Goal: Transaction & Acquisition: Purchase product/service

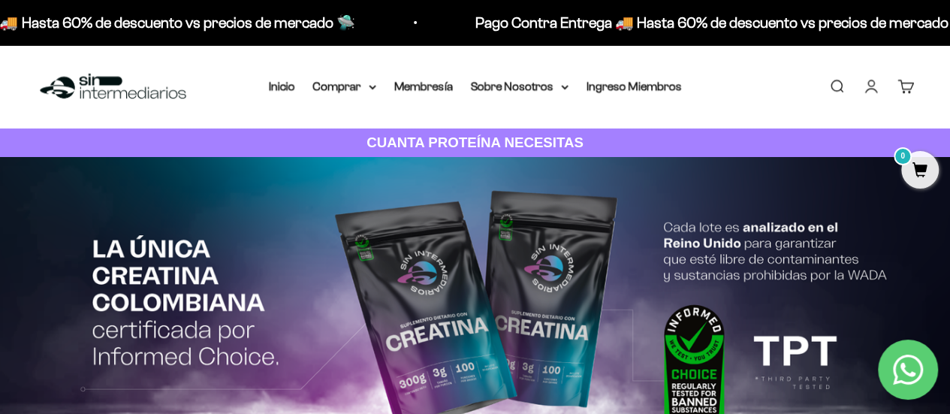
click at [863, 92] on link "Iniciar sesión" at bounding box center [871, 86] width 17 height 17
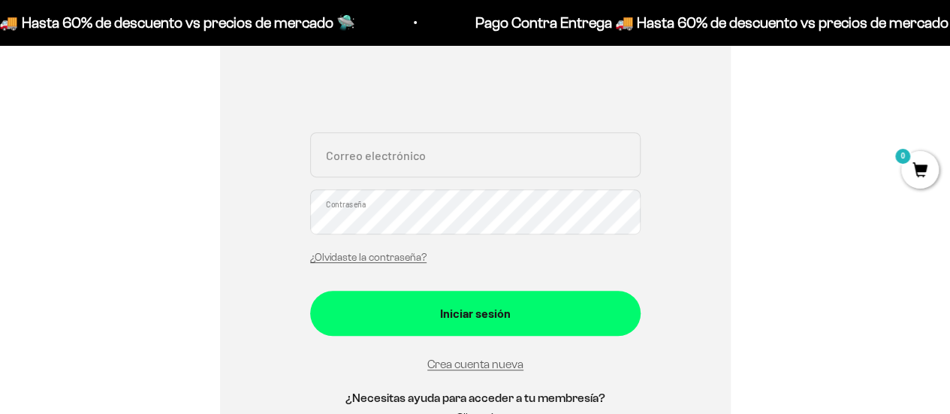
scroll to position [301, 0]
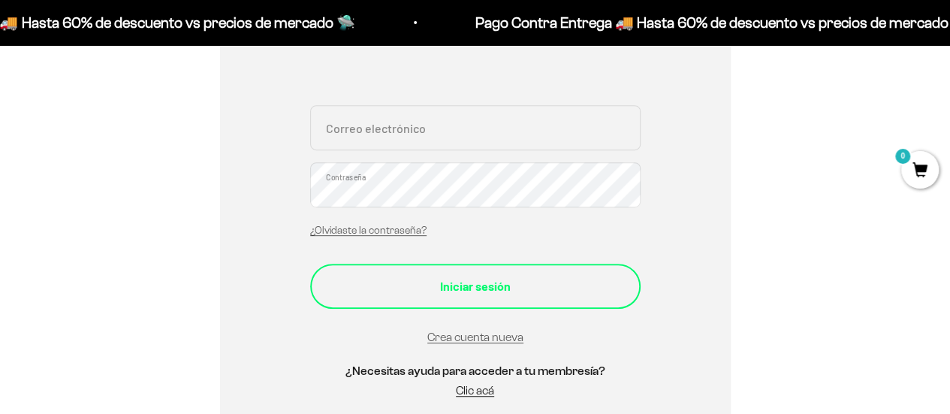
type input "[EMAIL_ADDRESS][DOMAIN_NAME]"
click at [505, 280] on div "Iniciar sesión" at bounding box center [475, 286] width 270 height 20
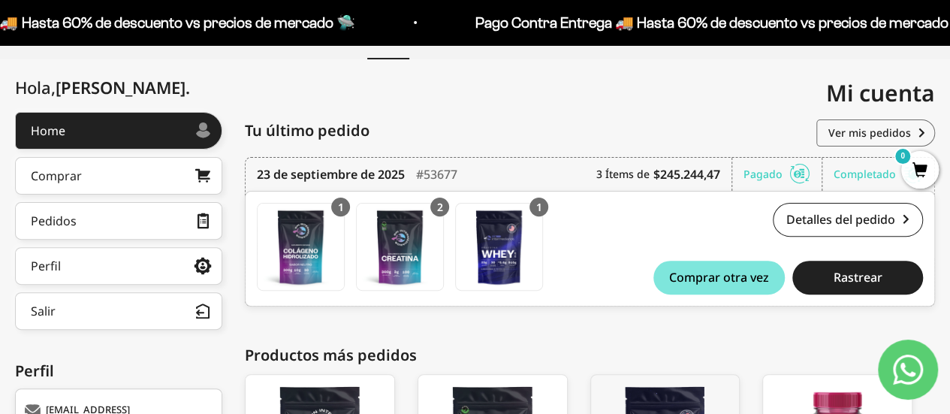
scroll to position [225, 0]
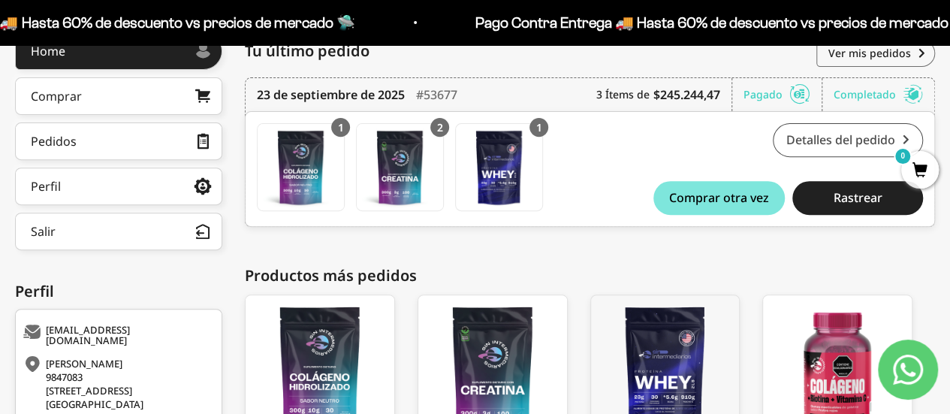
click at [814, 132] on link "Detalles del pedido" at bounding box center [848, 140] width 150 height 34
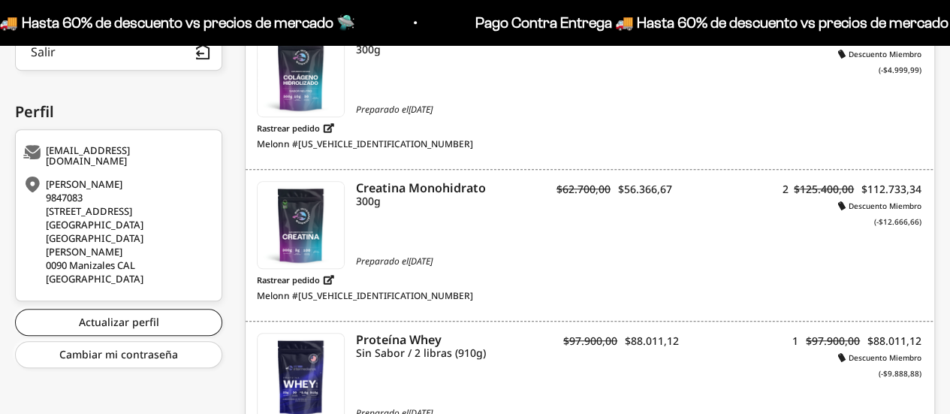
scroll to position [451, 0]
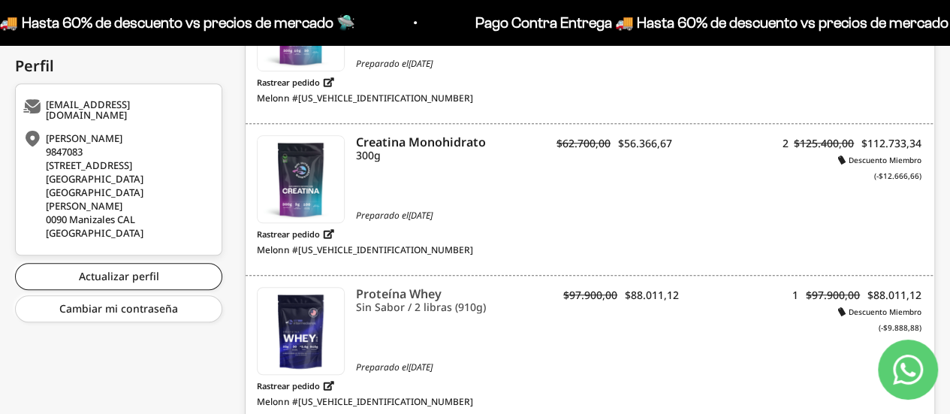
click at [396, 287] on icon "Proteína Whey" at bounding box center [455, 294] width 199 height 14
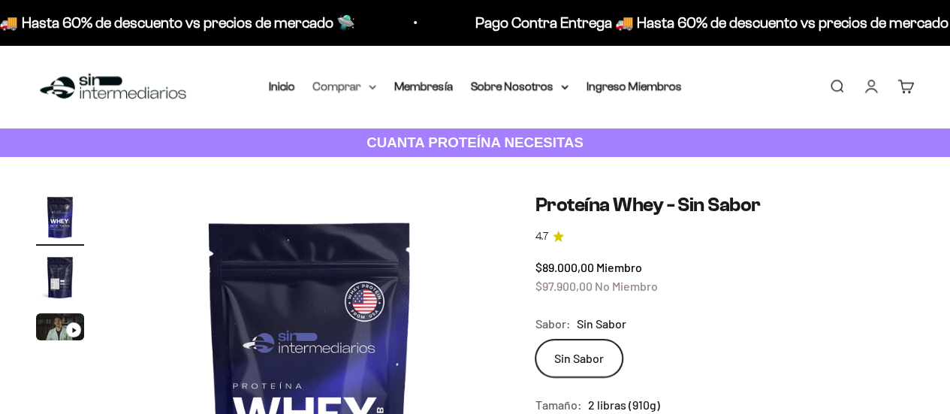
click at [359, 87] on summary "Comprar" at bounding box center [344, 87] width 63 height 20
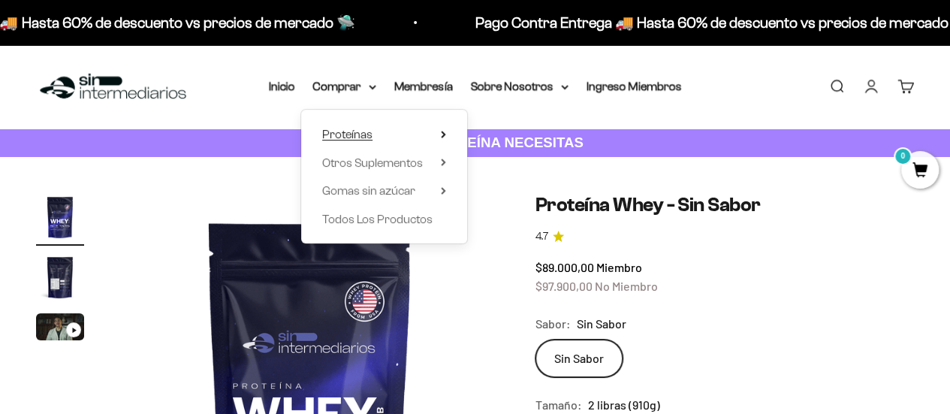
click at [444, 132] on icon at bounding box center [443, 135] width 5 height 8
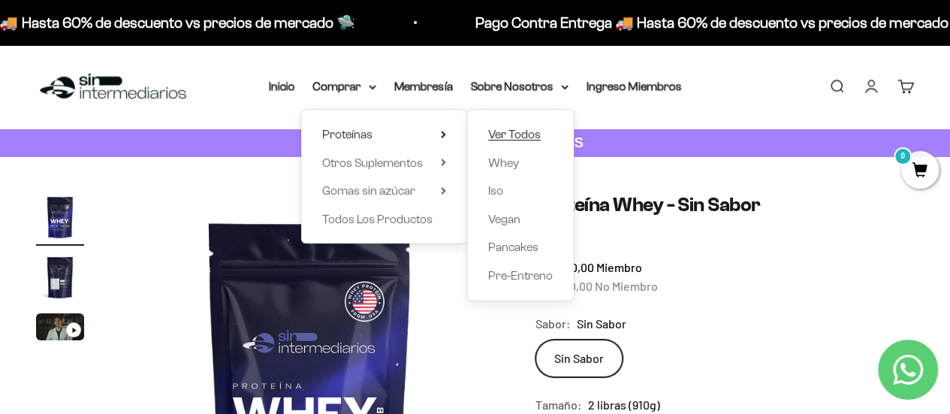
click at [506, 134] on span "Ver Todos" at bounding box center [514, 134] width 53 height 13
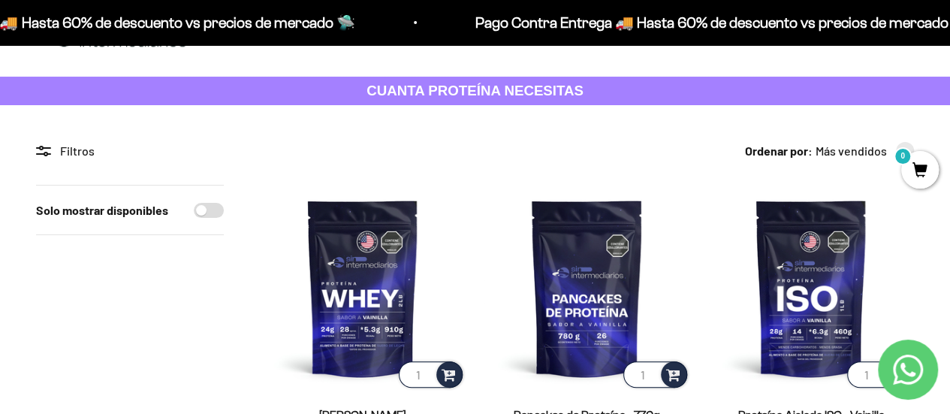
scroll to position [75, 0]
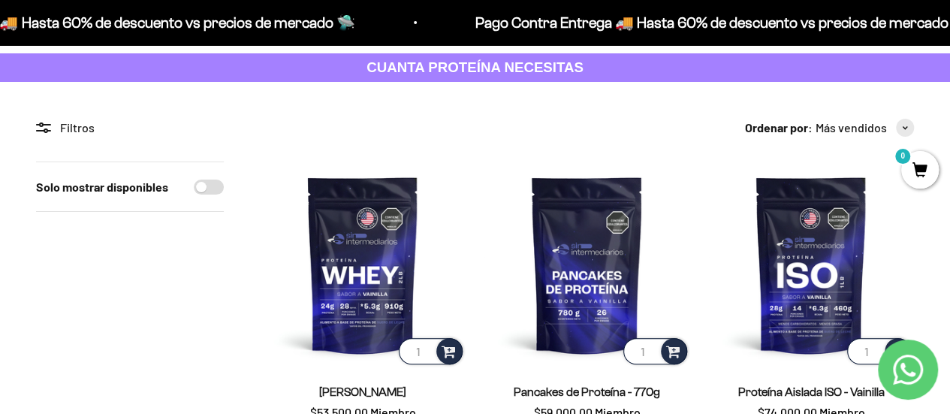
click at [204, 187] on input "Solo mostrar disponibles" at bounding box center [209, 187] width 30 height 15
checkbox input "true"
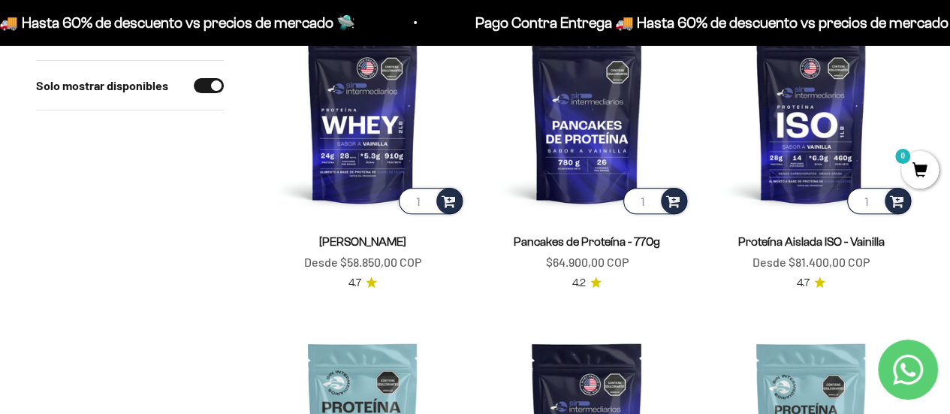
scroll to position [150, 0]
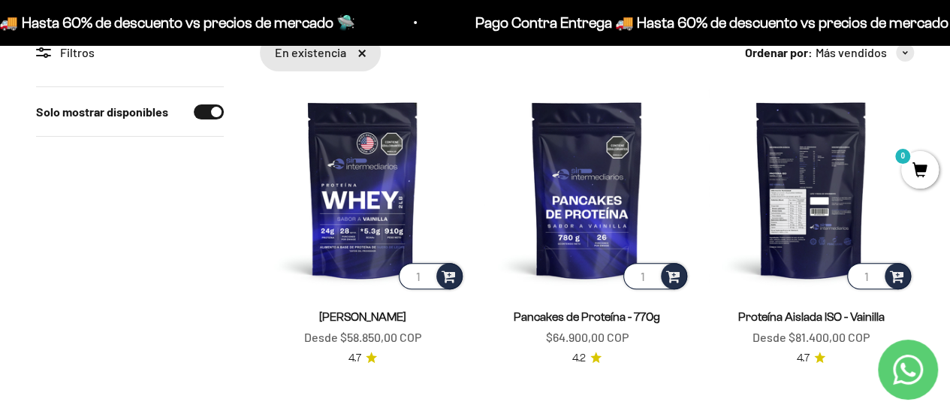
click at [789, 193] on img at bounding box center [811, 189] width 206 height 206
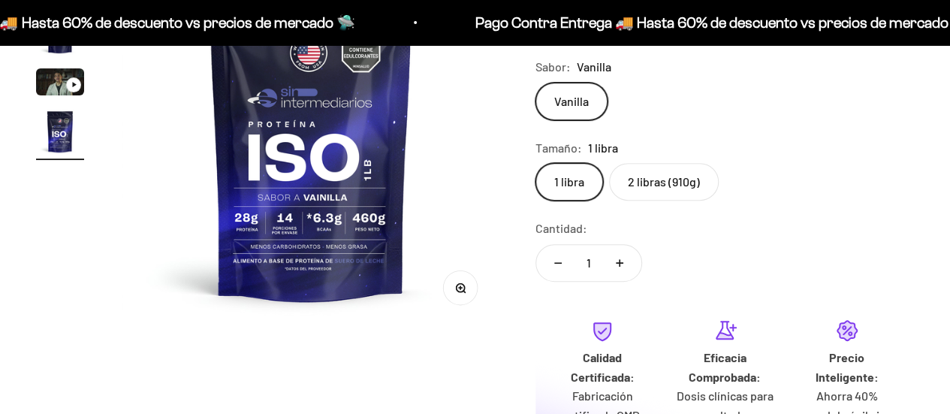
scroll to position [196, 0]
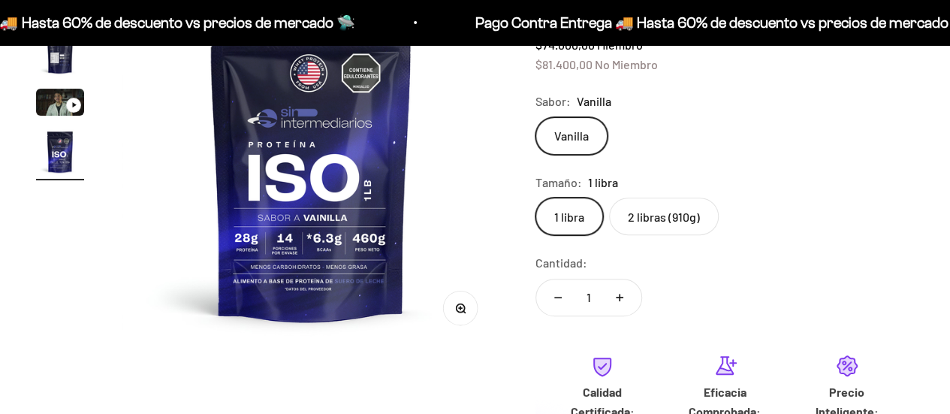
click at [670, 216] on label "2 libras (910g)" at bounding box center [664, 217] width 110 height 38
click at [536, 198] on input "2 libras (910g)" at bounding box center [535, 197] width 1 height 1
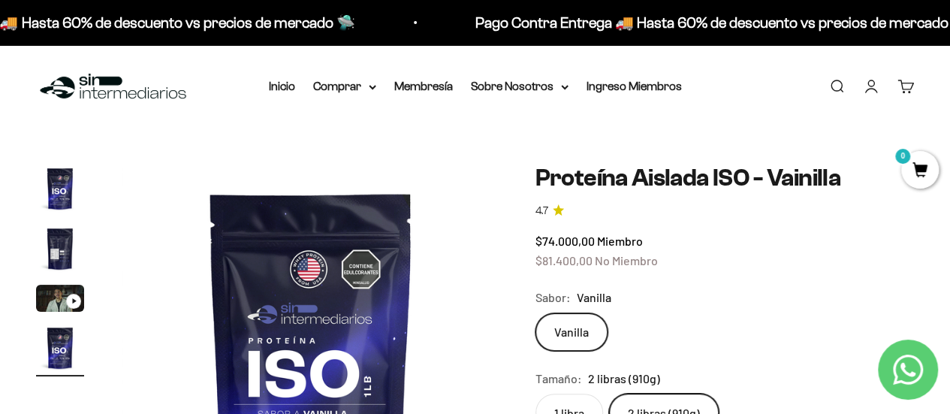
click at [67, 297] on div "Ir al artículo 3" at bounding box center [73, 301] width 15 height 15
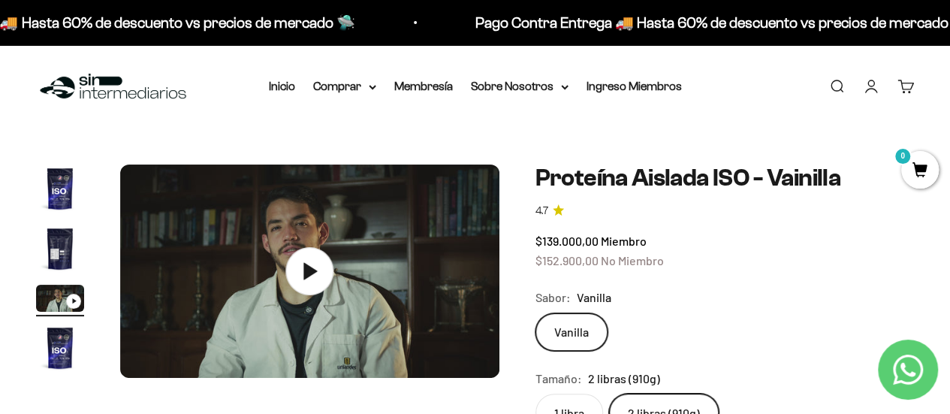
scroll to position [0, 775]
click at [317, 272] on icon at bounding box center [310, 270] width 53 height 53
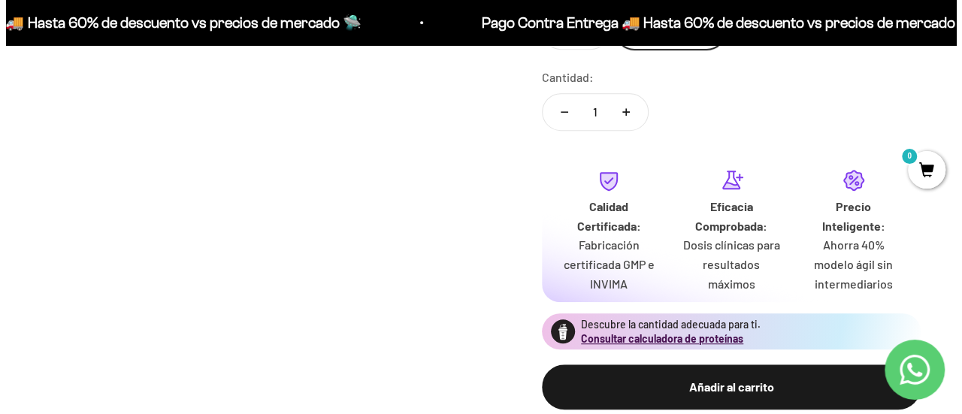
scroll to position [451, 0]
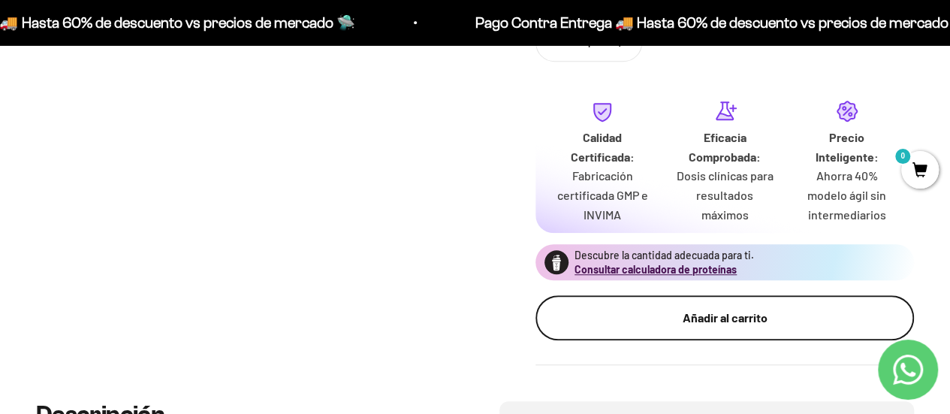
click at [742, 324] on div "Añadir al carrito" at bounding box center [725, 318] width 319 height 20
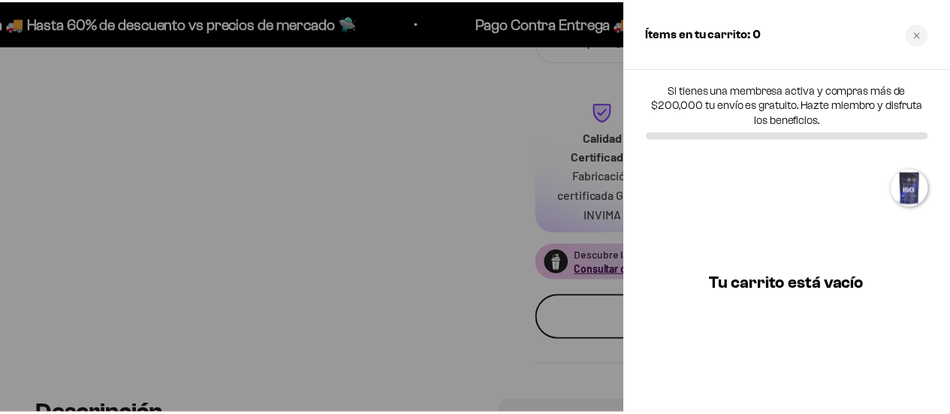
scroll to position [0, 788]
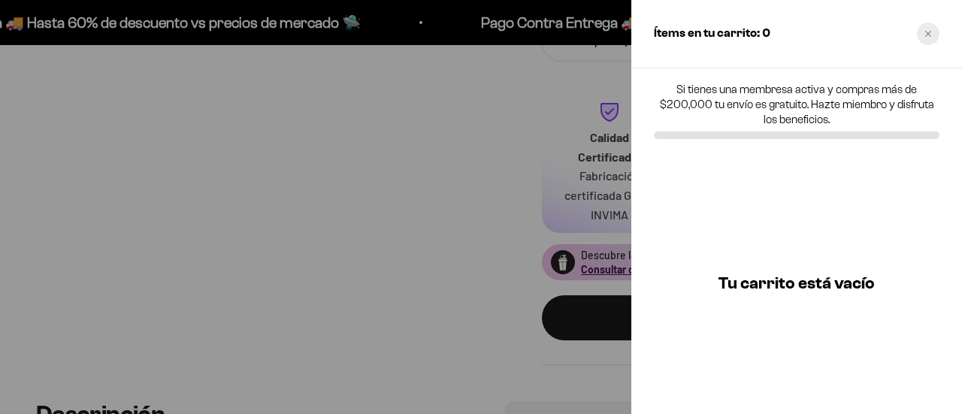
click at [924, 26] on div "Close cart" at bounding box center [928, 34] width 23 height 23
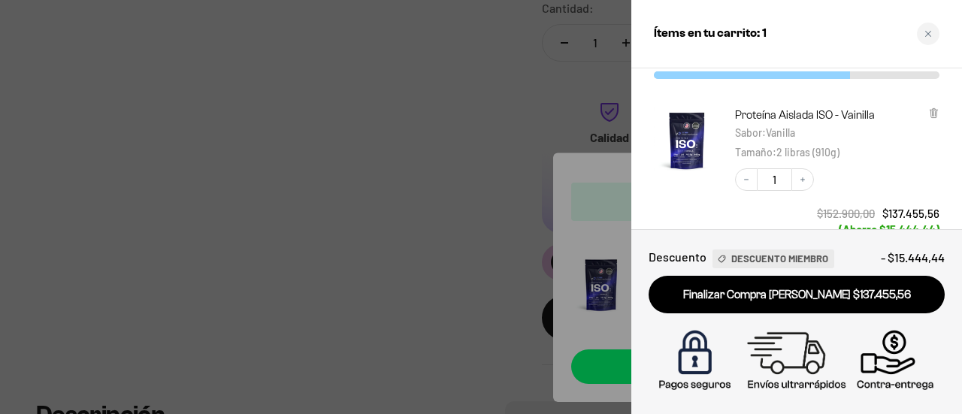
scroll to position [3, 0]
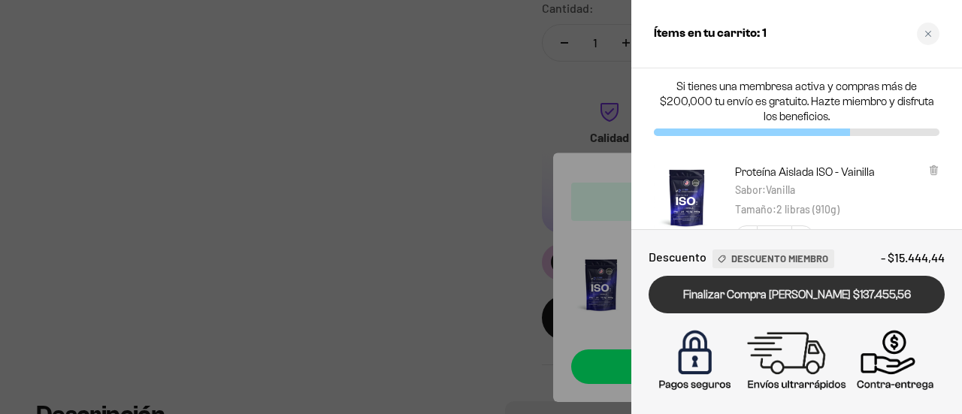
click at [837, 303] on link "Finalizar Compra Segura $137.455,56" at bounding box center [796, 295] width 296 height 38
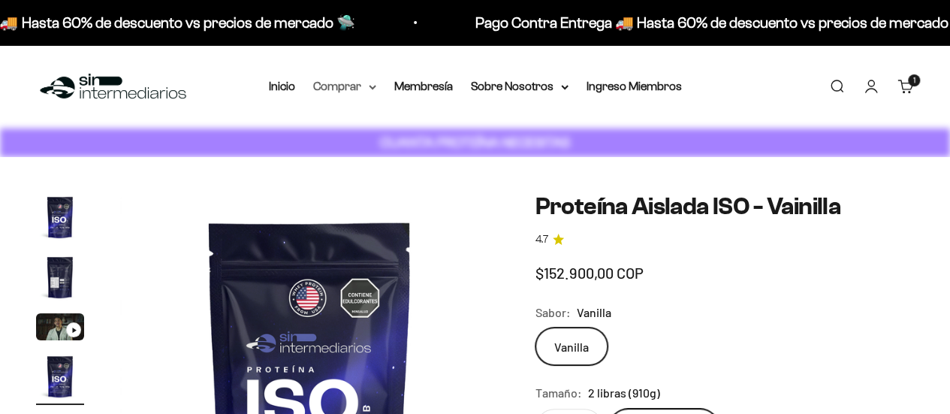
click at [364, 91] on summary "Comprar" at bounding box center [344, 87] width 63 height 20
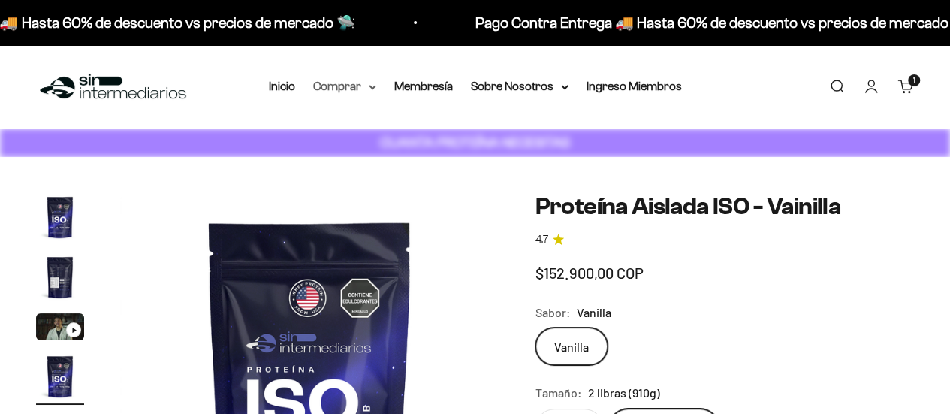
click at [368, 89] on summary "Comprar" at bounding box center [344, 87] width 63 height 20
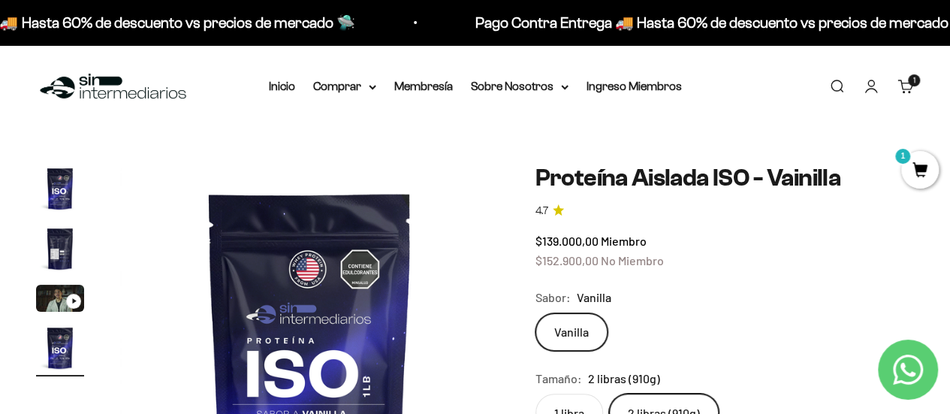
scroll to position [0, 1163]
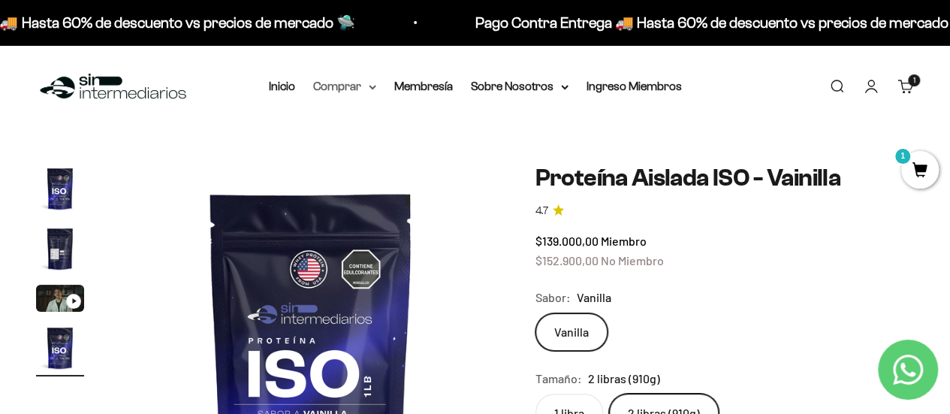
click at [376, 85] on icon at bounding box center [373, 87] width 8 height 5
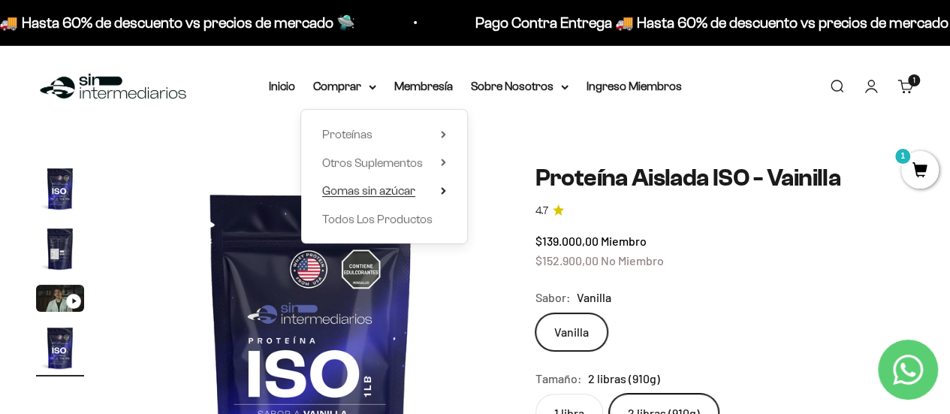
click at [400, 192] on span "Gomas sin azúcar" at bounding box center [368, 190] width 93 height 13
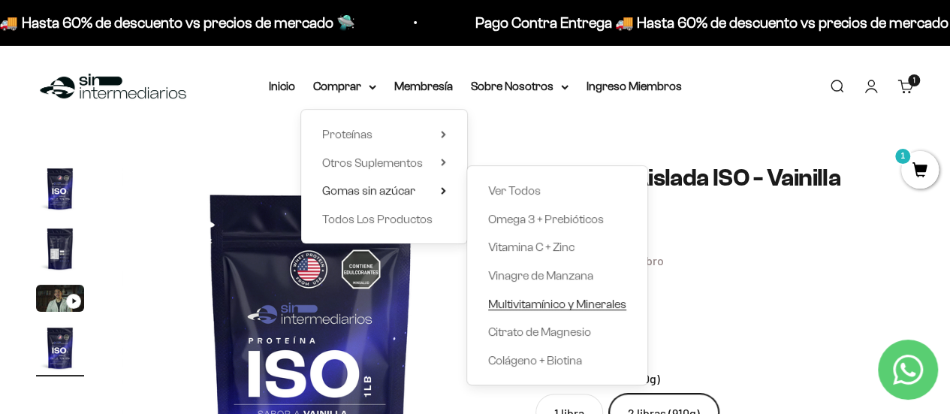
click at [533, 304] on span "Multivitamínico y Minerales" at bounding box center [557, 304] width 138 height 13
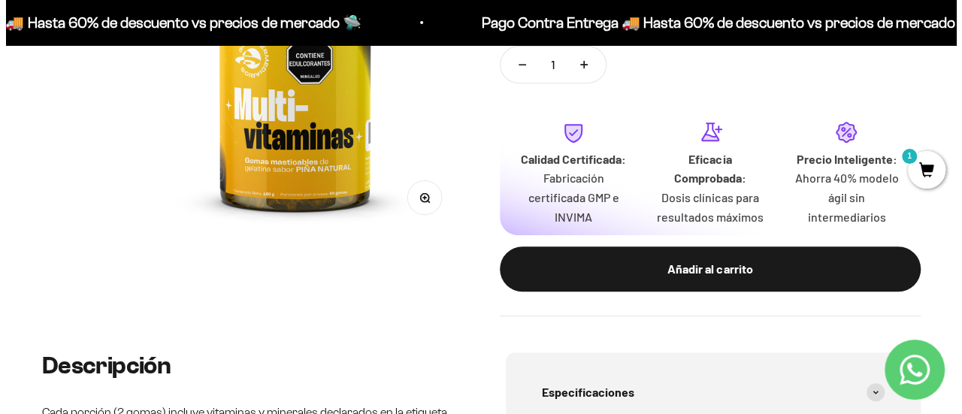
scroll to position [301, 0]
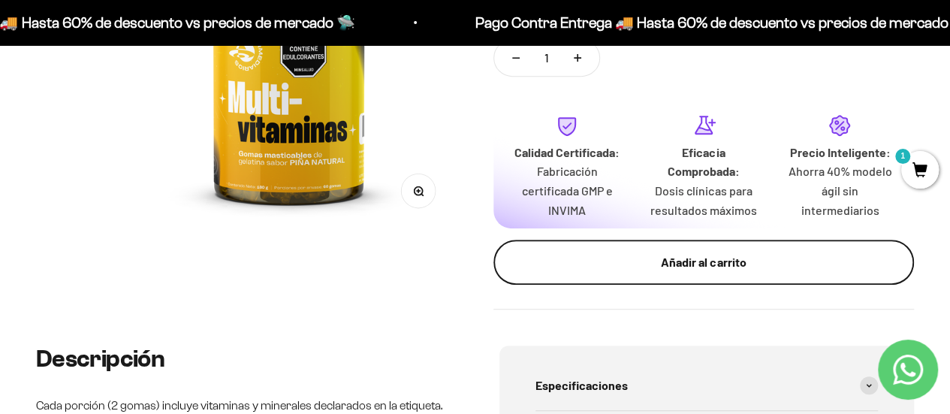
click at [708, 258] on div "Añadir al carrito" at bounding box center [704, 262] width 361 height 20
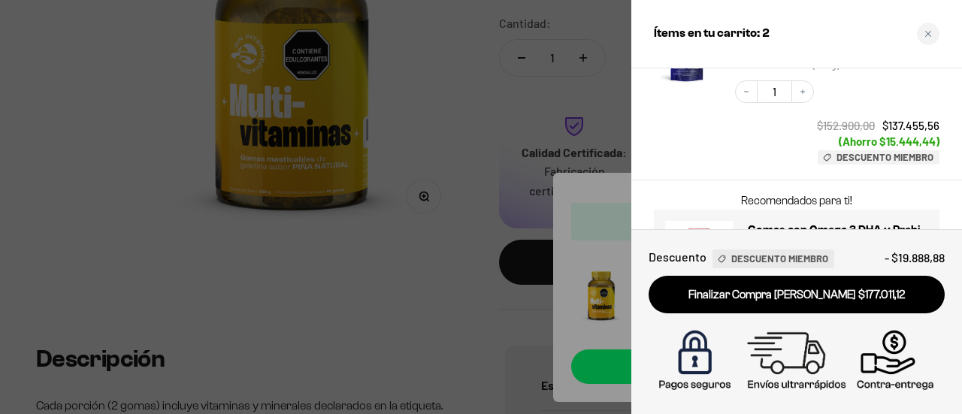
scroll to position [381, 0]
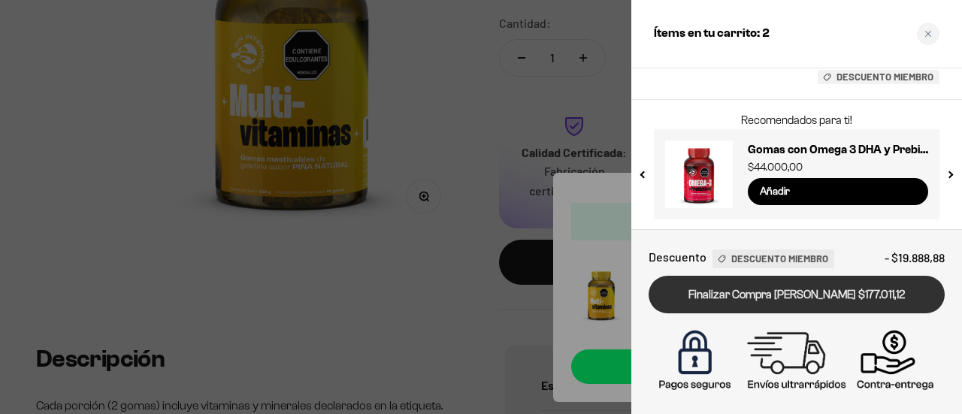
click at [815, 291] on link "Finalizar Compra [PERSON_NAME] $177.011,12" at bounding box center [796, 295] width 296 height 38
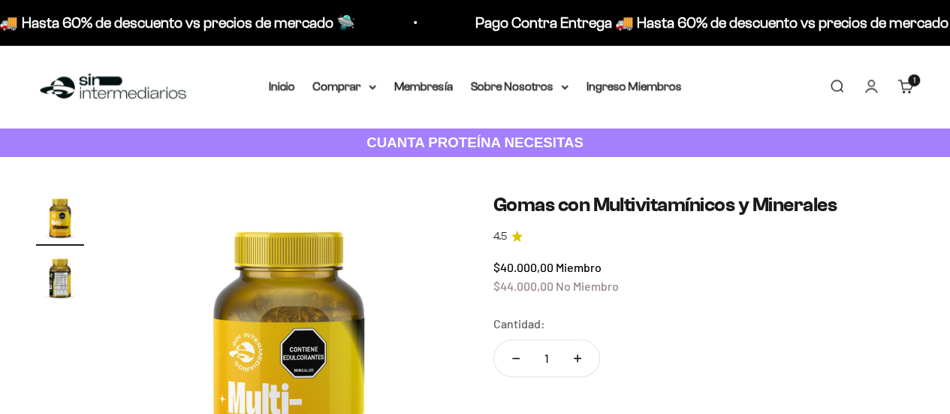
click at [868, 82] on link "Cuenta" at bounding box center [871, 86] width 17 height 17
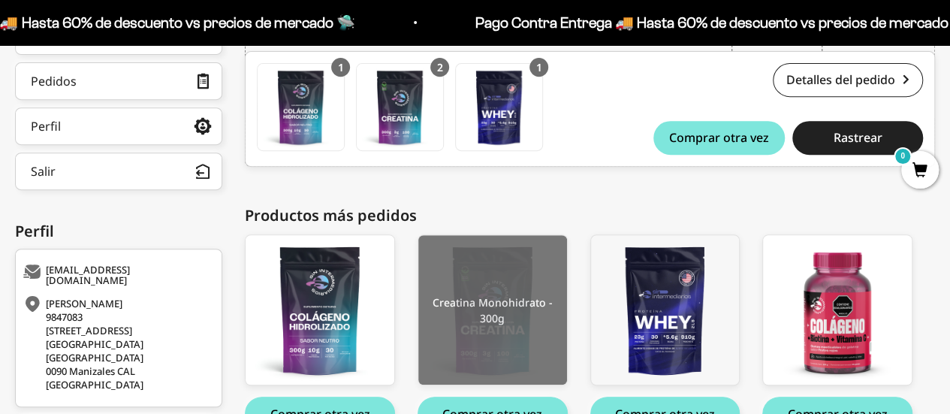
scroll to position [374, 0]
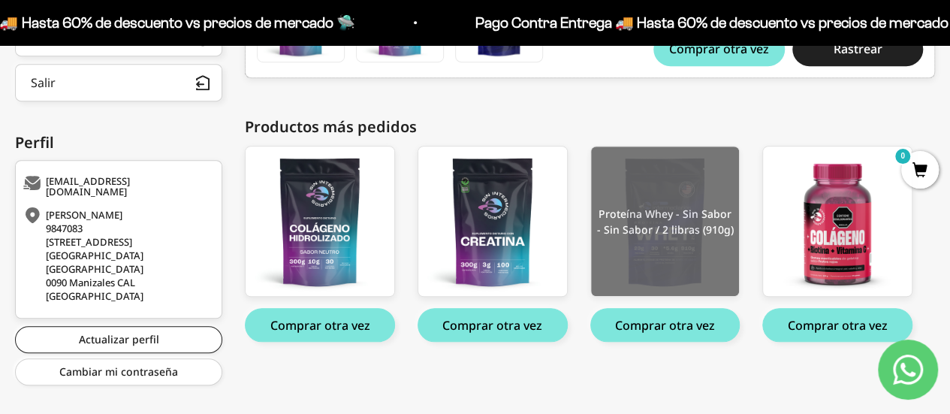
click at [660, 180] on img at bounding box center [665, 222] width 149 height 150
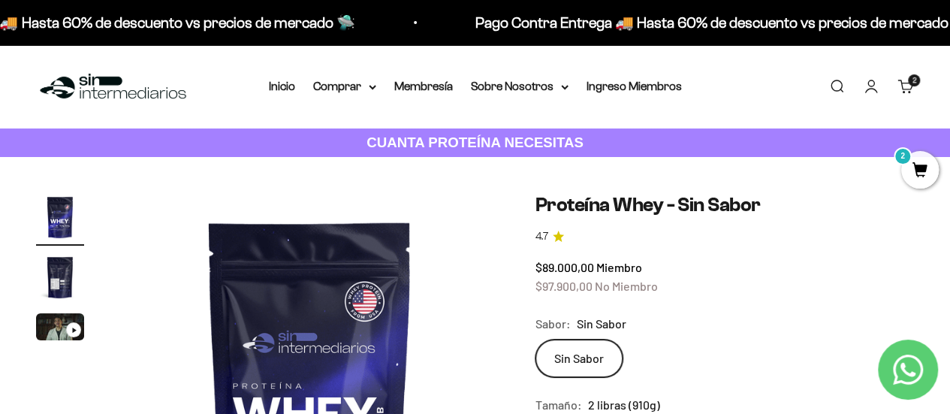
click at [876, 89] on link "Cuenta" at bounding box center [871, 86] width 17 height 17
click at [873, 86] on link "Cuenta" at bounding box center [871, 86] width 17 height 17
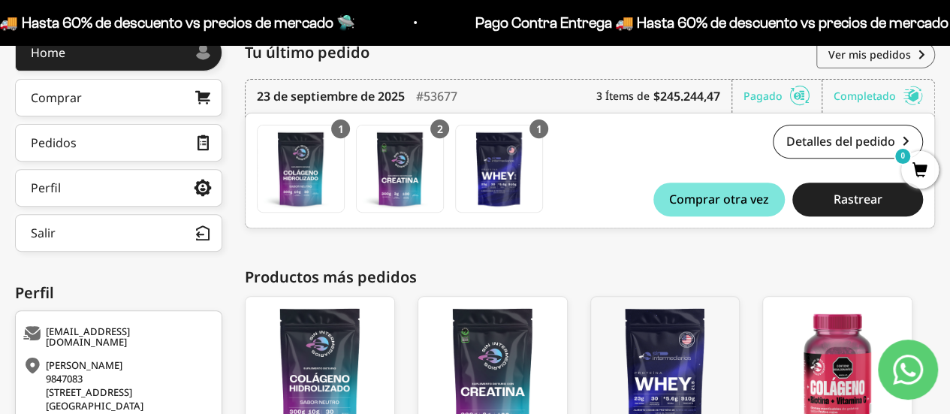
scroll to position [149, 0]
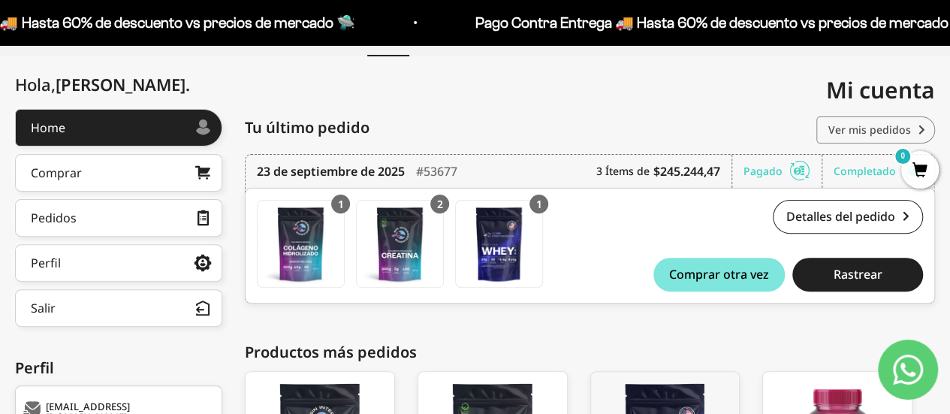
click at [860, 122] on link "Ver mis pedidos" at bounding box center [876, 129] width 119 height 27
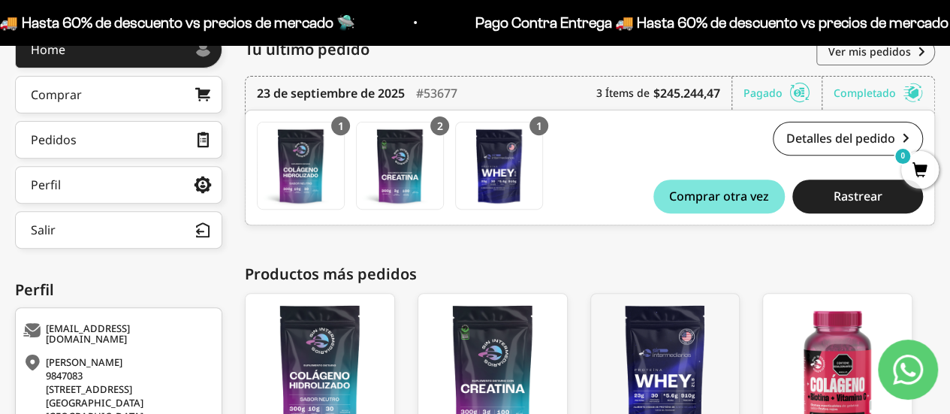
scroll to position [224, 0]
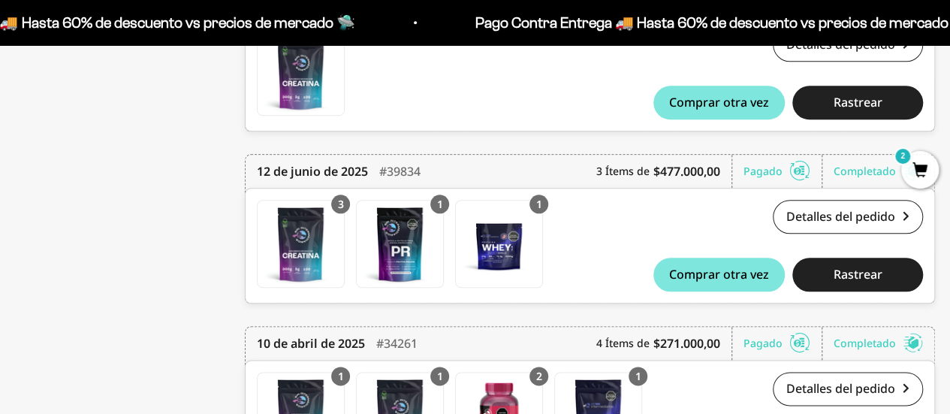
scroll to position [751, 0]
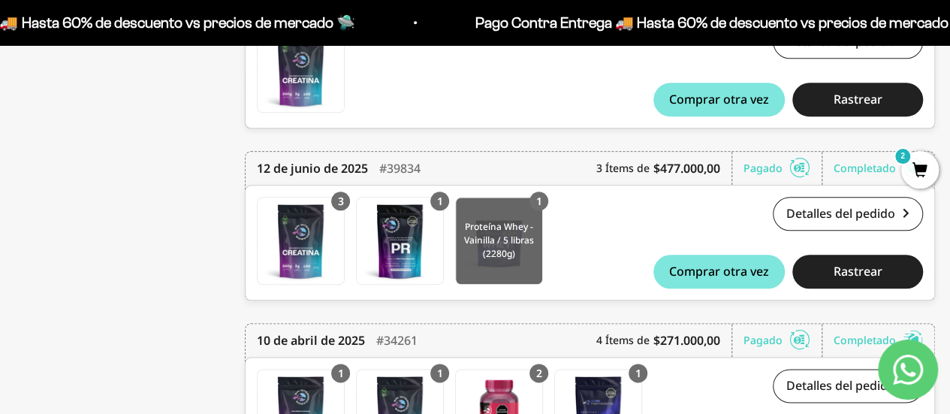
click at [506, 243] on img at bounding box center [499, 241] width 86 height 86
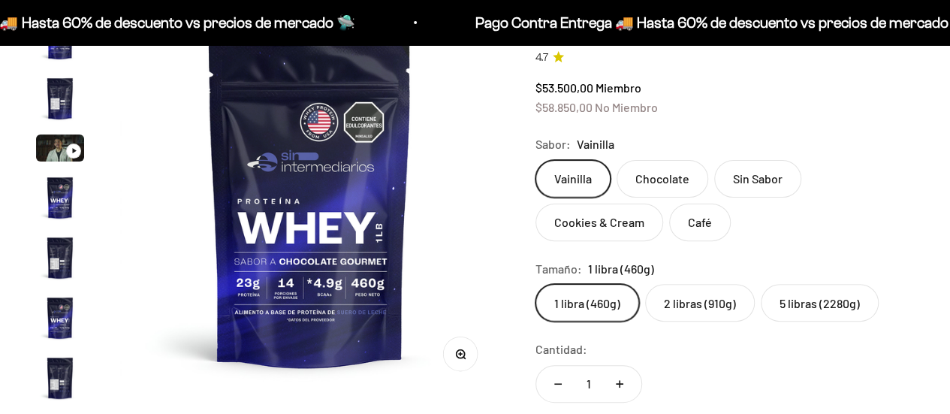
scroll to position [723, 0]
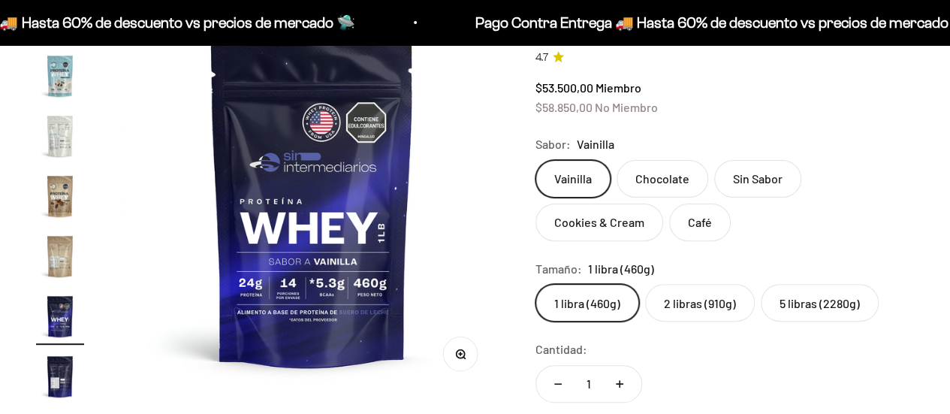
click at [827, 307] on label "5 libras (2280g)" at bounding box center [820, 303] width 118 height 38
click at [536, 284] on input "5 libras (2280g)" at bounding box center [535, 283] width 1 height 1
radio input "true"
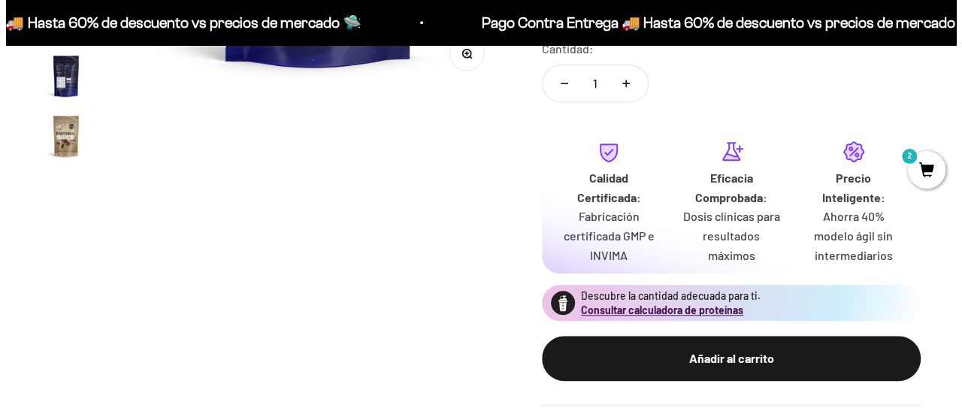
scroll to position [526, 0]
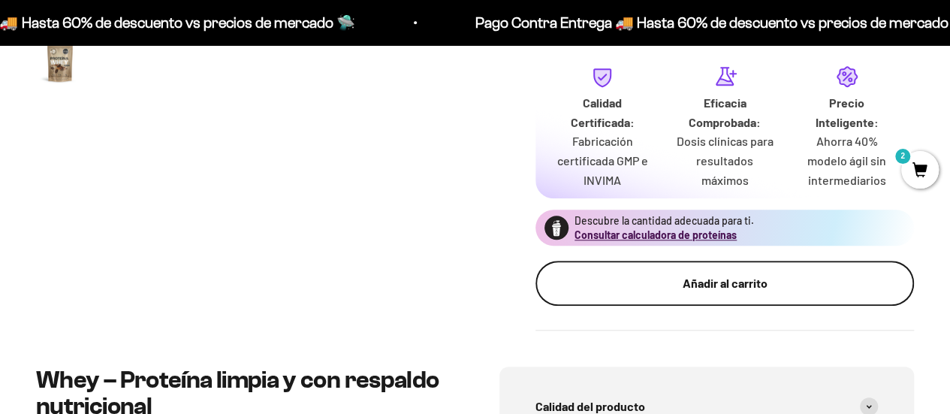
click at [744, 285] on div "Añadir al carrito" at bounding box center [725, 283] width 319 height 20
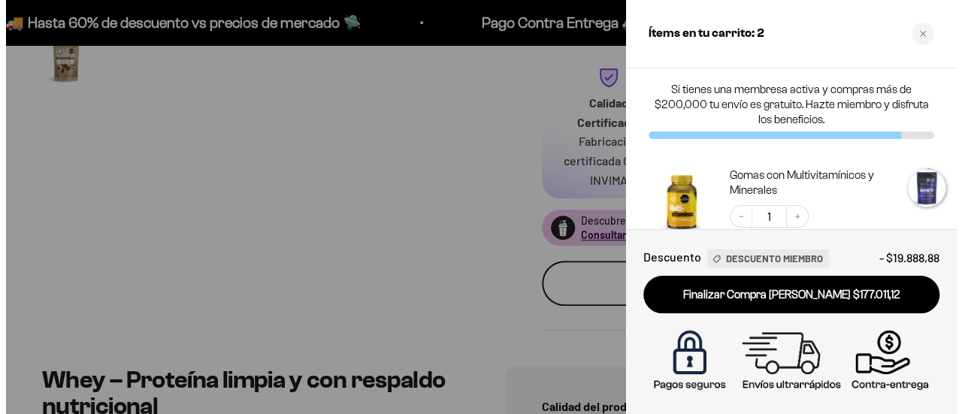
scroll to position [0, 6703]
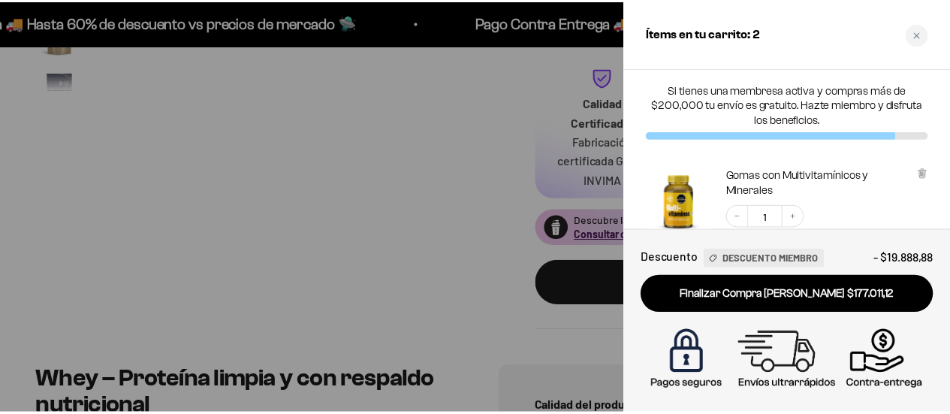
scroll to position [268, 0]
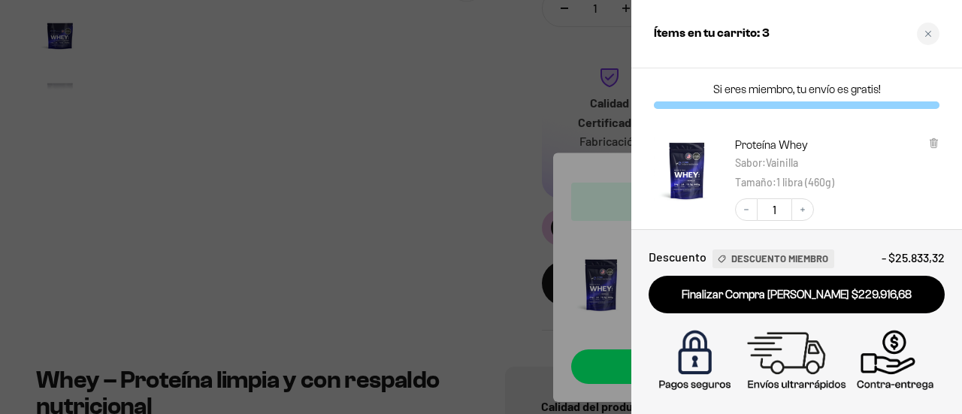
click at [458, 158] on div at bounding box center [481, 207] width 962 height 414
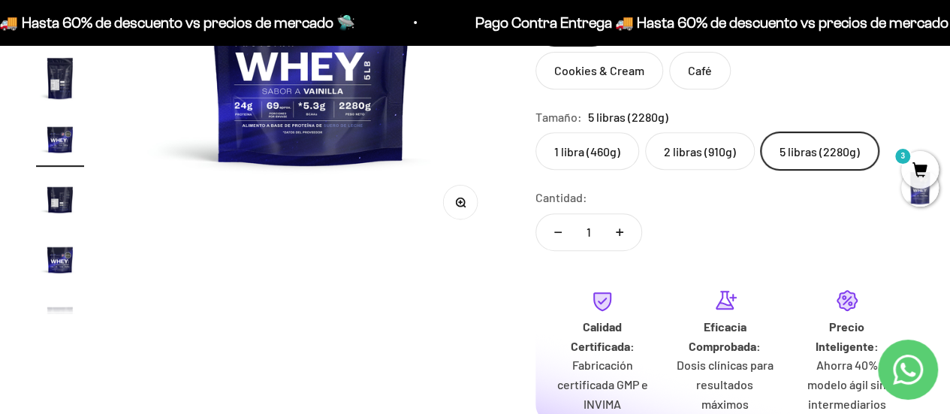
scroll to position [225, 0]
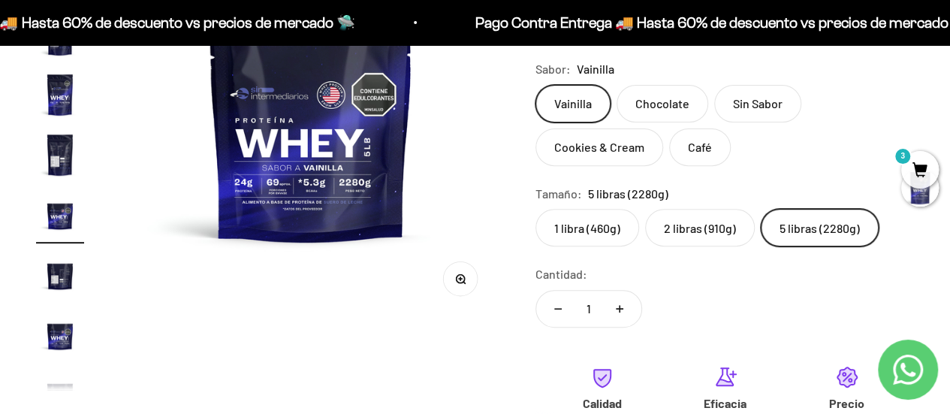
click at [817, 217] on label "5 libras (2280g)" at bounding box center [820, 228] width 118 height 38
click at [536, 209] on input "5 libras (2280g)" at bounding box center [535, 208] width 1 height 1
click at [817, 220] on label "5 libras (2280g)" at bounding box center [820, 228] width 118 height 38
click at [536, 209] on input "5 libras (2280g)" at bounding box center [535, 208] width 1 height 1
click at [622, 312] on icon "Aumentar cantidad" at bounding box center [620, 309] width 8 height 8
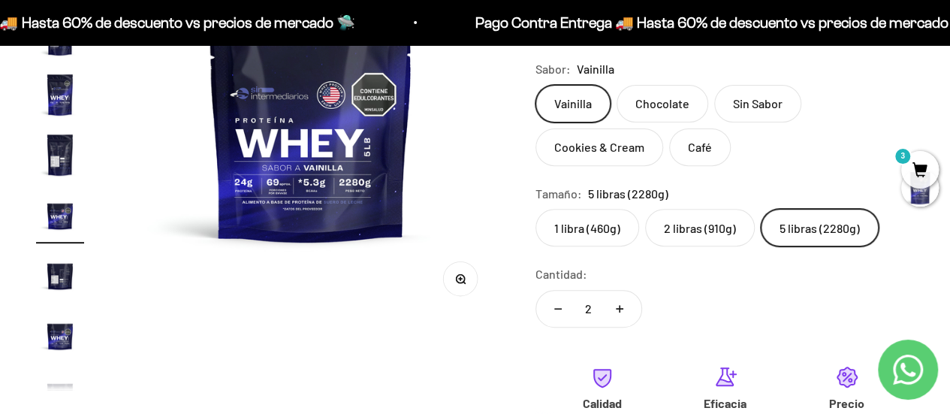
click at [563, 309] on button "Reducir cantidad" at bounding box center [558, 309] width 44 height 36
type input "1"
click at [820, 235] on label "5 libras (2280g)" at bounding box center [820, 228] width 118 height 38
click at [536, 209] on input "5 libras (2280g)" at bounding box center [535, 208] width 1 height 1
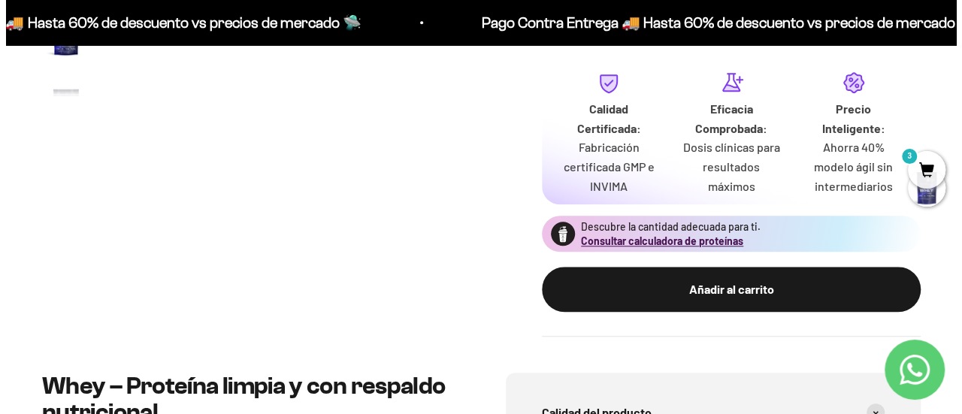
scroll to position [526, 0]
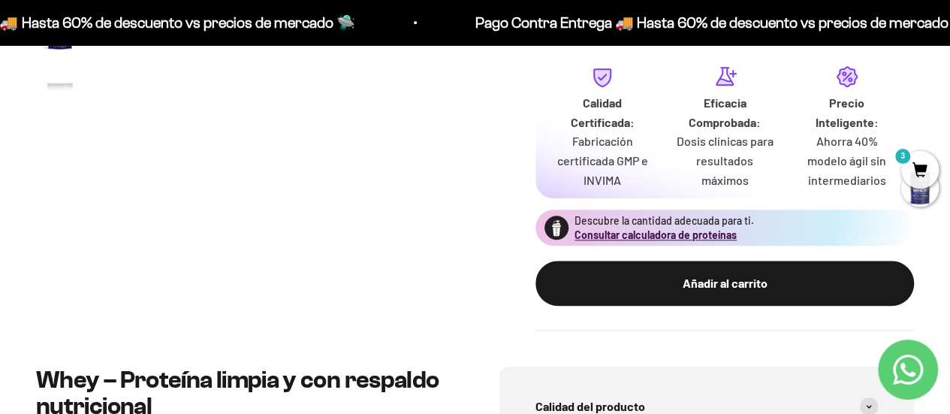
click at [920, 162] on span "3" at bounding box center [921, 170] width 38 height 38
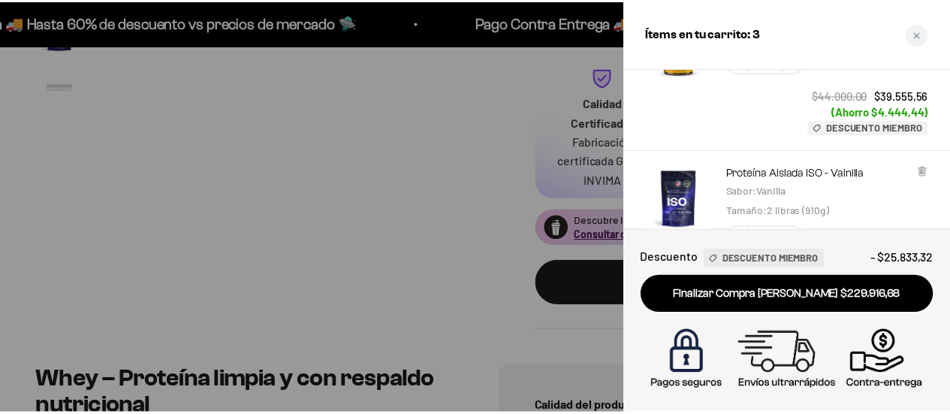
scroll to position [376, 0]
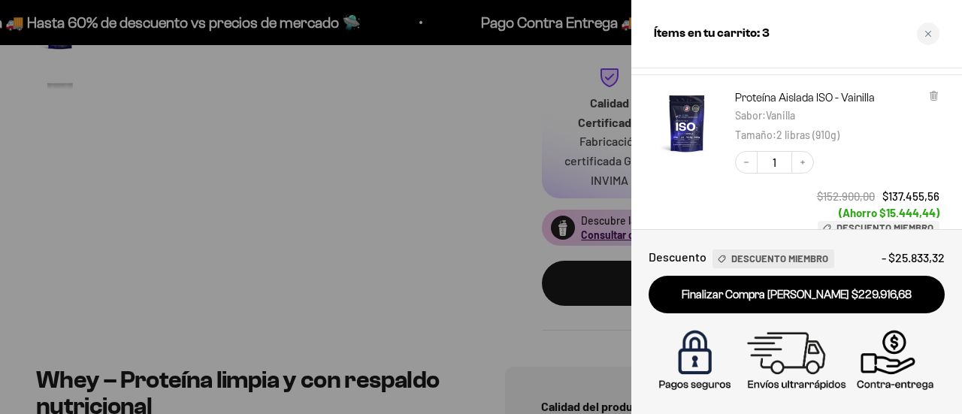
click at [445, 185] on div at bounding box center [481, 207] width 962 height 414
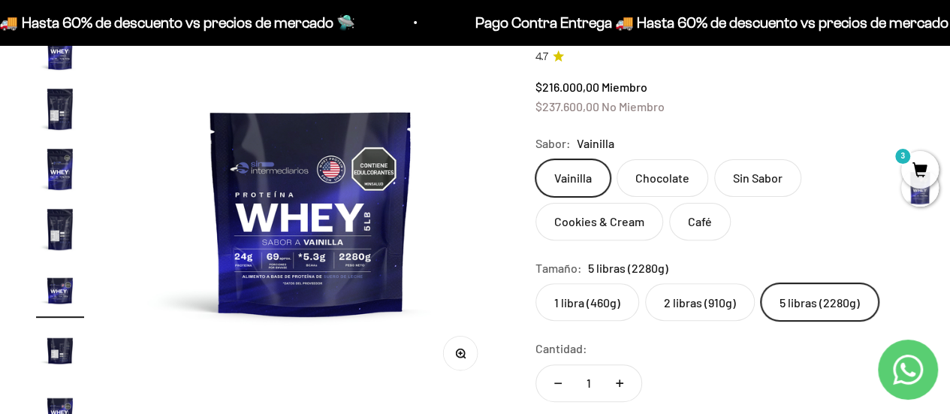
scroll to position [150, 0]
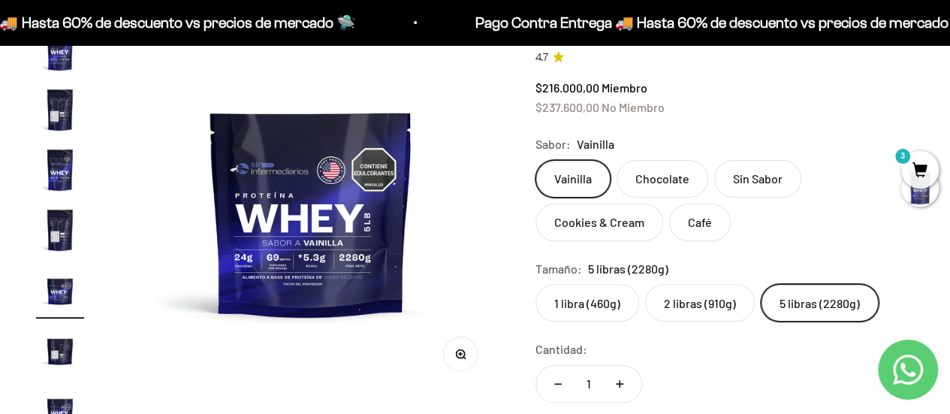
click at [651, 176] on label "Chocolate" at bounding box center [663, 179] width 92 height 38
click at [536, 160] on input "Chocolate" at bounding box center [535, 159] width 1 height 1
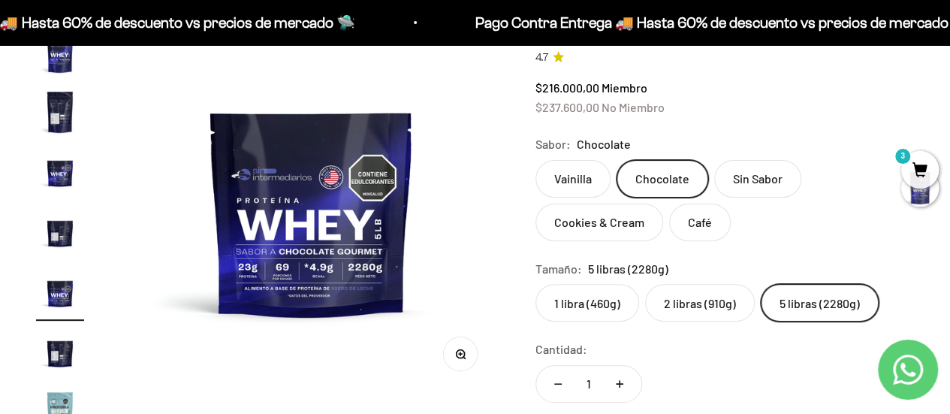
scroll to position [388, 0]
click at [579, 177] on label "Vainilla" at bounding box center [573, 179] width 75 height 38
click at [536, 160] on input "Vainilla" at bounding box center [535, 159] width 1 height 1
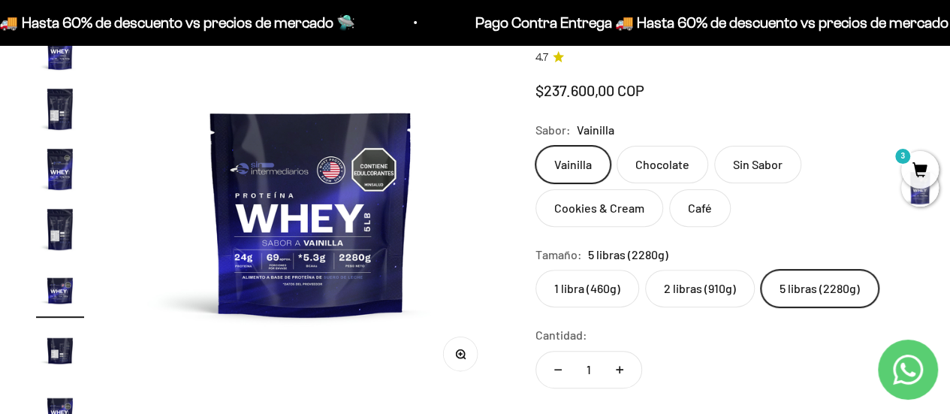
scroll to position [268, 0]
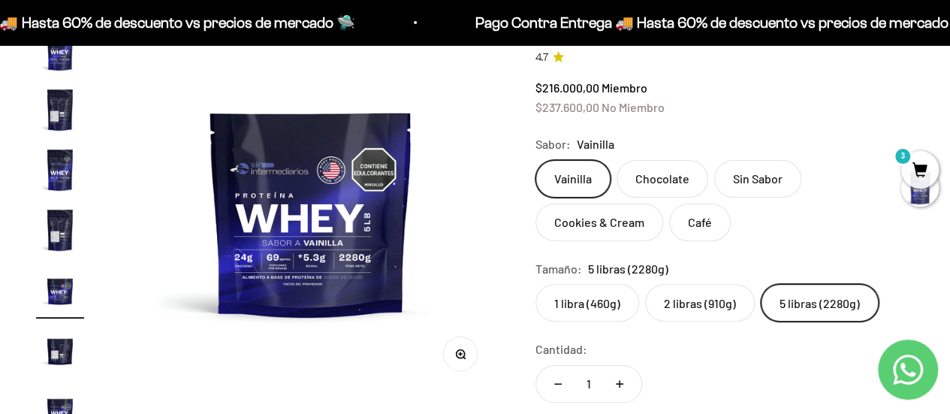
click at [674, 180] on label "Chocolate" at bounding box center [663, 179] width 92 height 38
click at [536, 160] on input "Chocolate" at bounding box center [535, 159] width 1 height 1
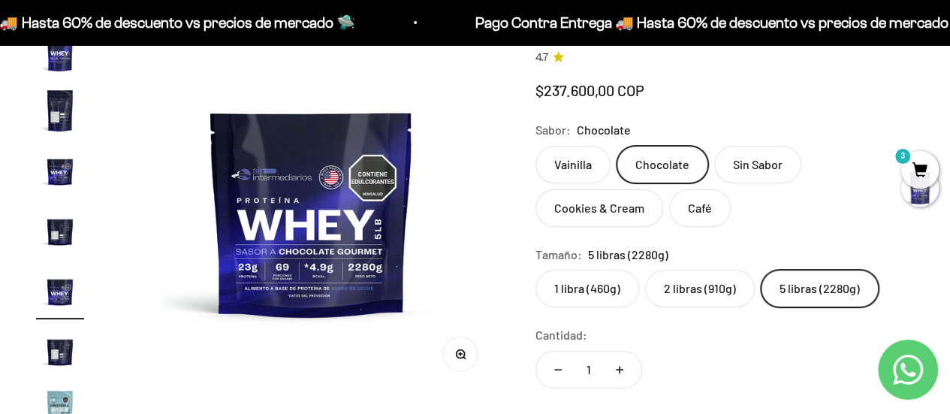
scroll to position [388, 0]
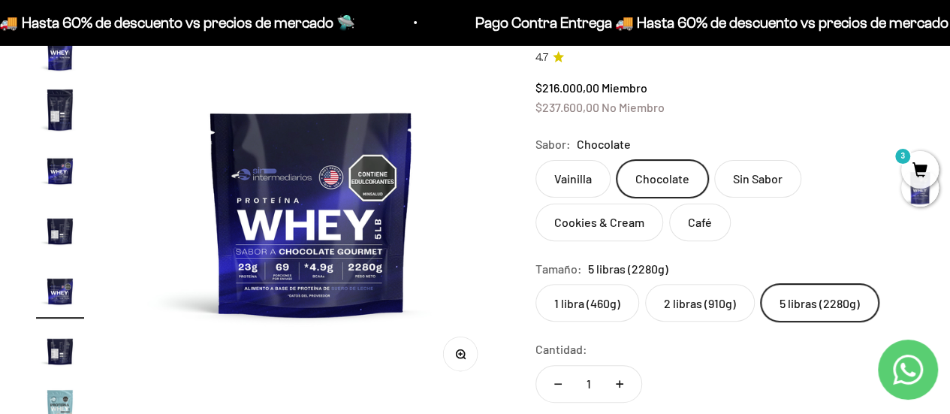
click at [743, 176] on label "Sin Sabor" at bounding box center [758, 179] width 87 height 38
click at [536, 160] on input "Sin Sabor" at bounding box center [535, 159] width 1 height 1
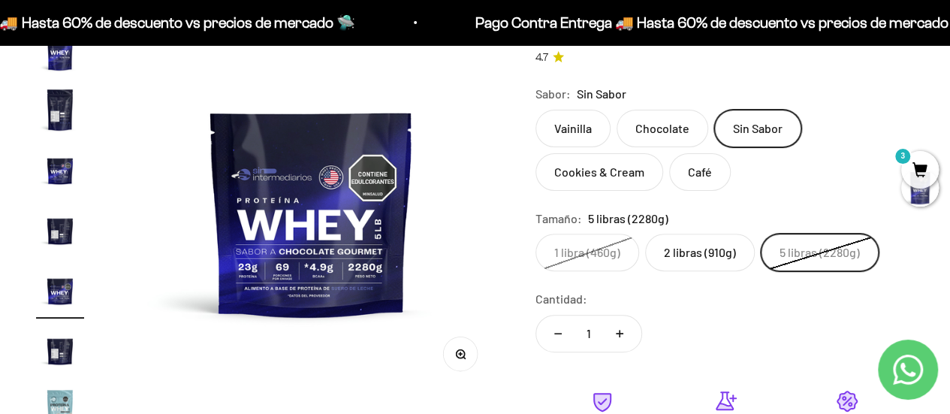
scroll to position [75, 0]
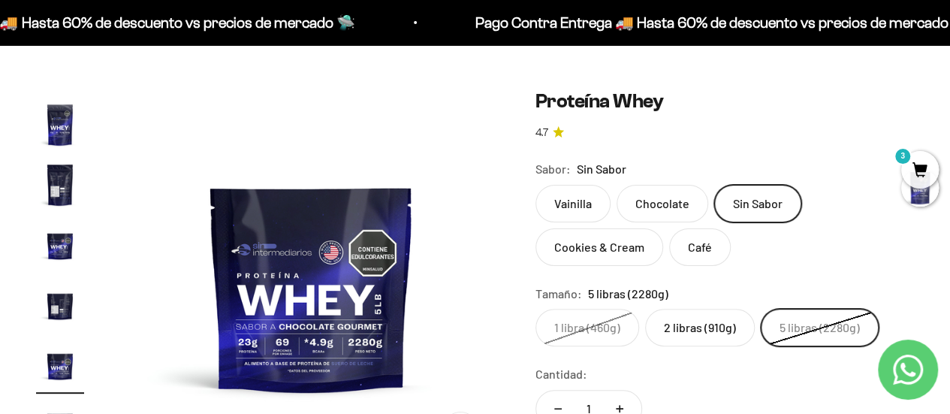
click at [624, 243] on label "Cookies & Cream" at bounding box center [600, 247] width 128 height 38
click at [536, 185] on input "Cookies & Cream" at bounding box center [535, 184] width 1 height 1
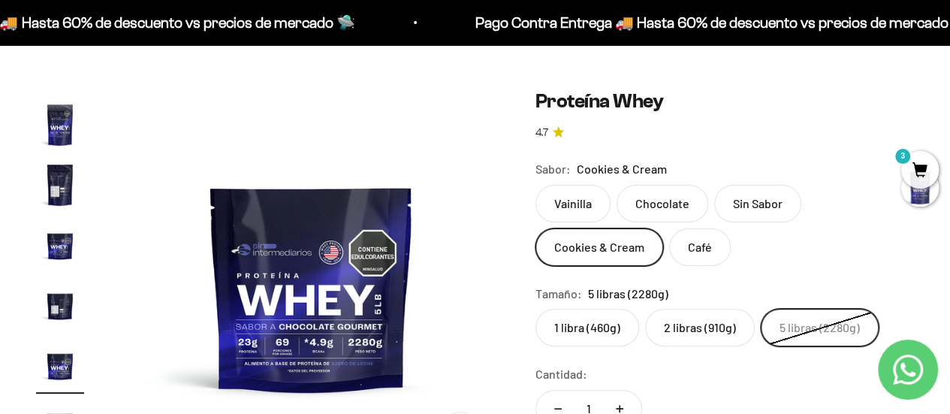
click at [696, 248] on label "Café" at bounding box center [700, 247] width 62 height 38
click at [536, 185] on input "Café" at bounding box center [535, 184] width 1 height 1
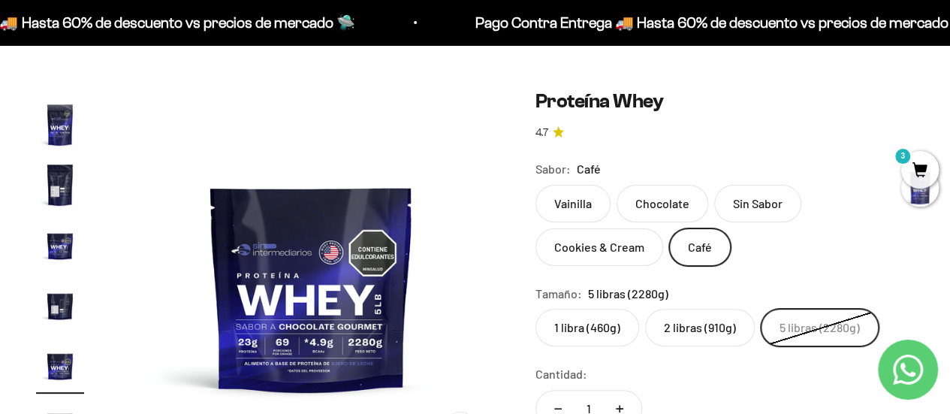
click at [590, 199] on label "Vainilla" at bounding box center [573, 204] width 75 height 38
click at [536, 185] on input "Vainilla" at bounding box center [535, 184] width 1 height 1
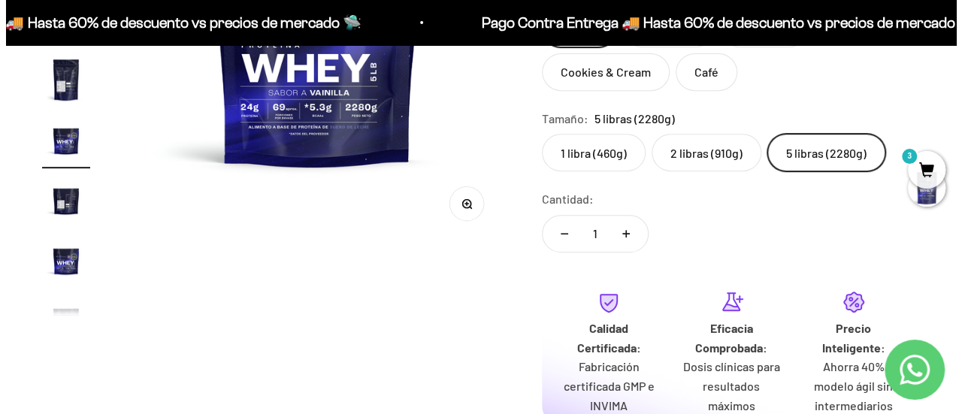
scroll to position [451, 0]
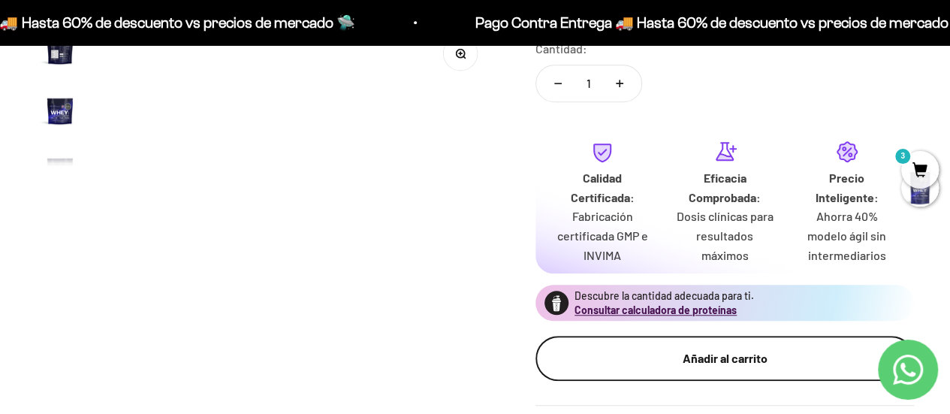
click at [730, 364] on div "Añadir al carrito" at bounding box center [725, 359] width 319 height 20
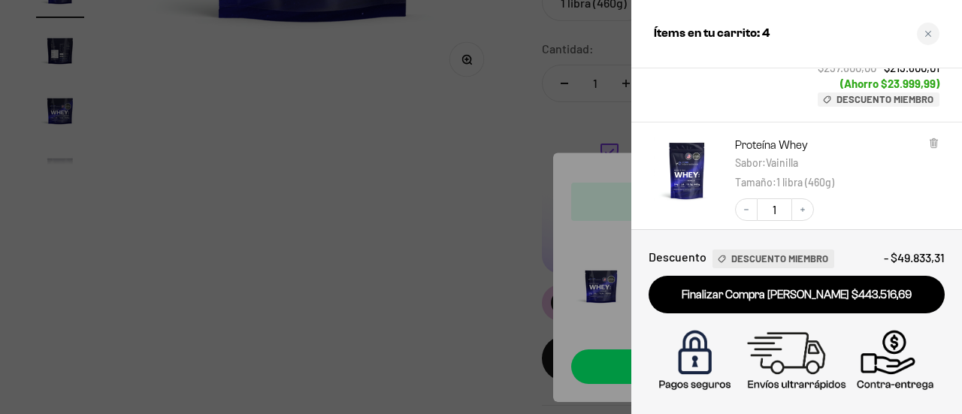
scroll to position [3, 0]
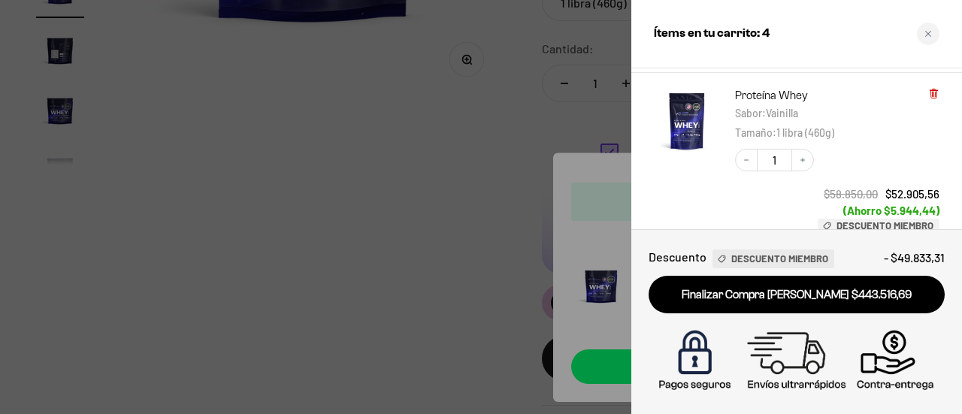
click at [933, 93] on icon at bounding box center [933, 93] width 3 height 8
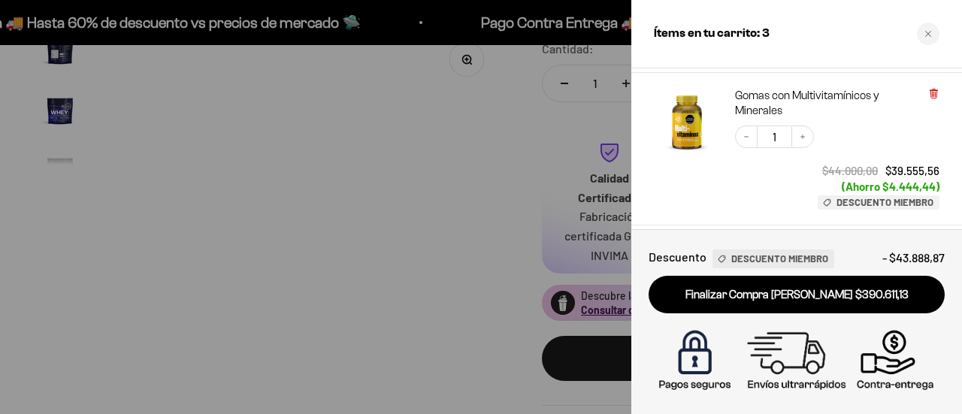
click at [930, 91] on icon at bounding box center [933, 94] width 6 height 8
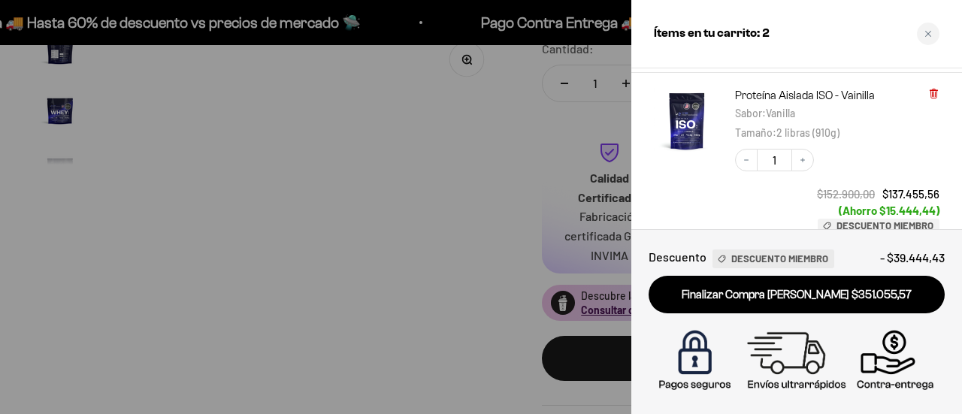
click at [935, 93] on icon at bounding box center [933, 94] width 6 height 8
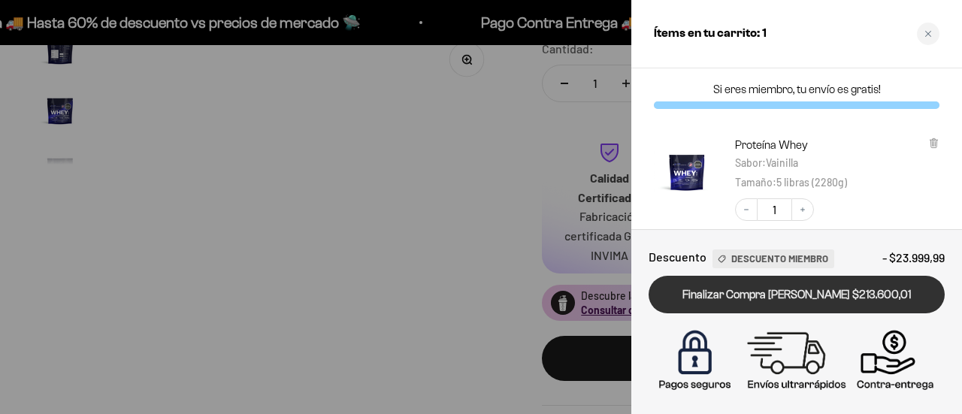
click at [799, 294] on link "Finalizar Compra Segura $213.600,01" at bounding box center [796, 295] width 296 height 38
